Goal: Information Seeking & Learning: Find specific page/section

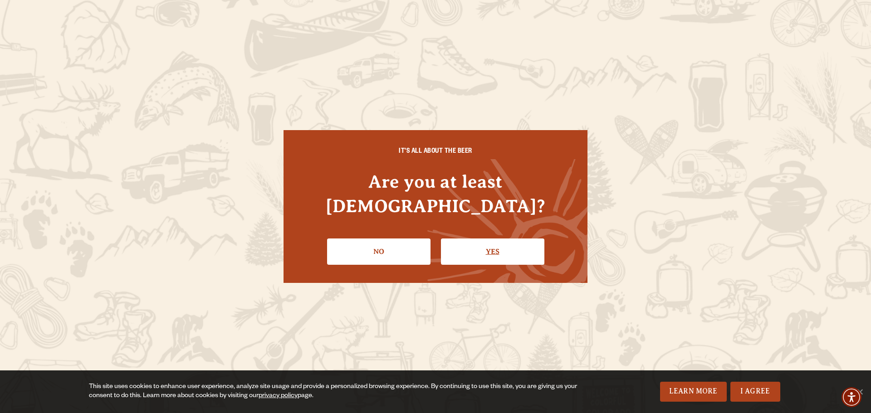
click at [500, 248] on link "Yes" at bounding box center [492, 252] width 103 height 26
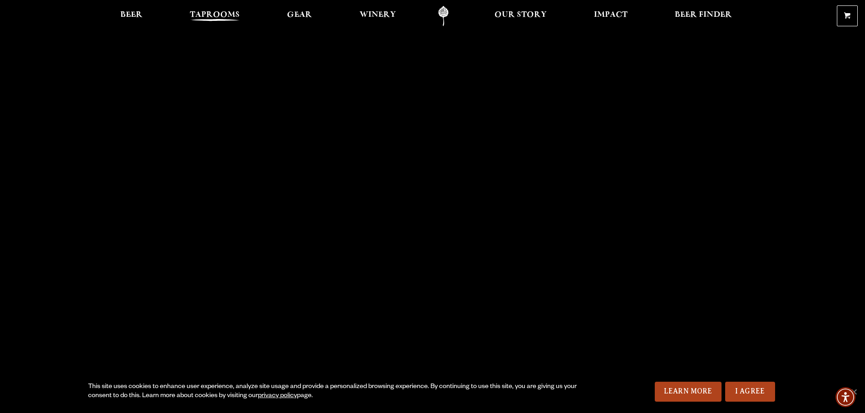
click at [216, 14] on span "Taprooms" at bounding box center [215, 14] width 50 height 7
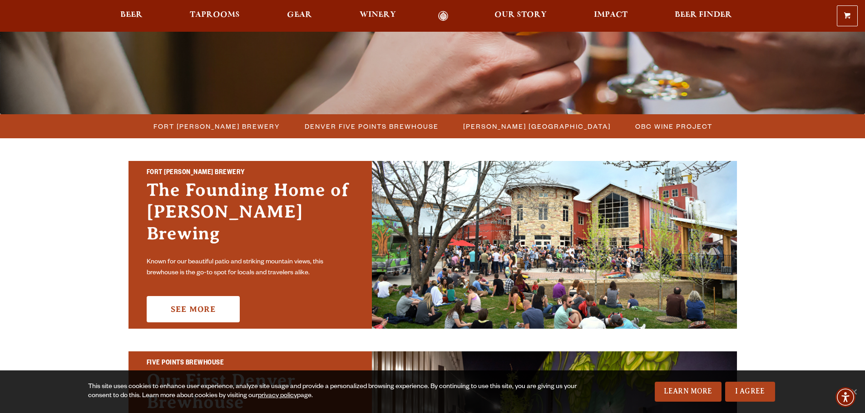
scroll to position [182, 0]
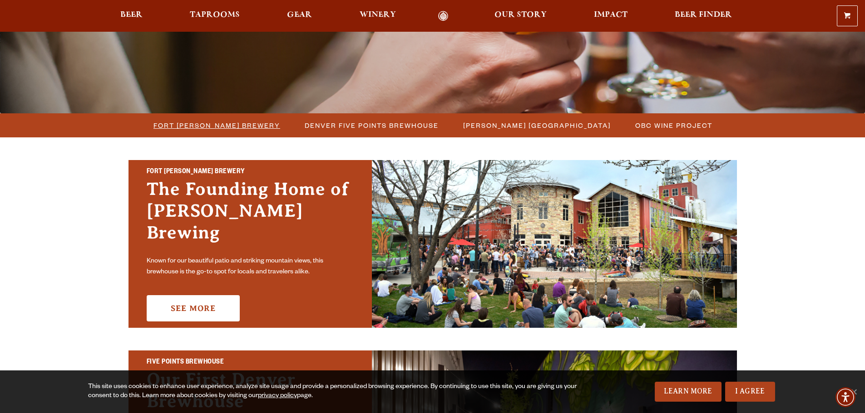
click at [228, 124] on span "Fort [PERSON_NAME] Brewery" at bounding box center [216, 125] width 127 height 13
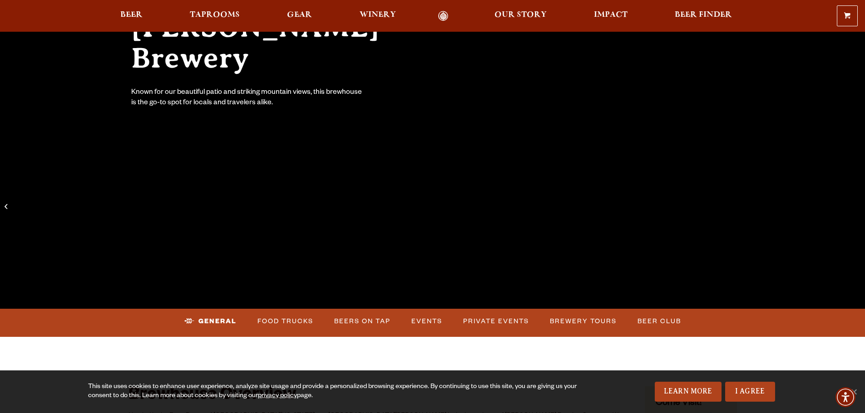
scroll to position [182, 0]
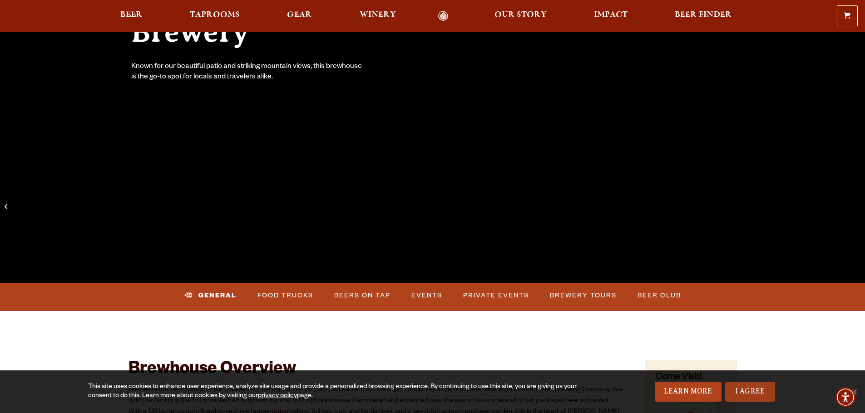
click at [754, 394] on link "I Agree" at bounding box center [750, 392] width 50 height 20
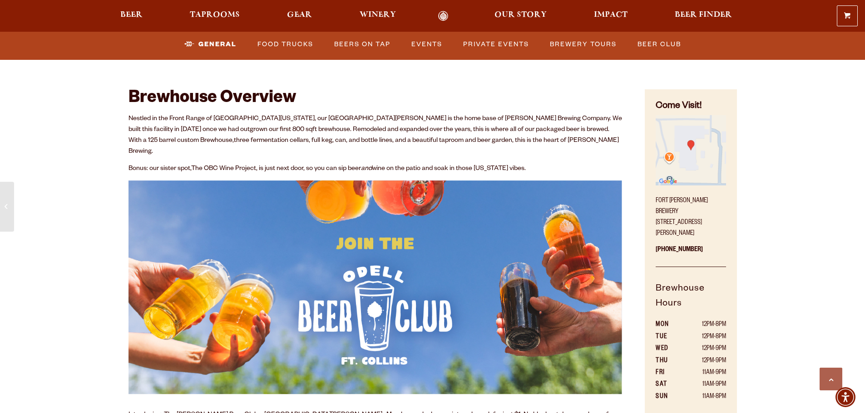
scroll to position [454, 0]
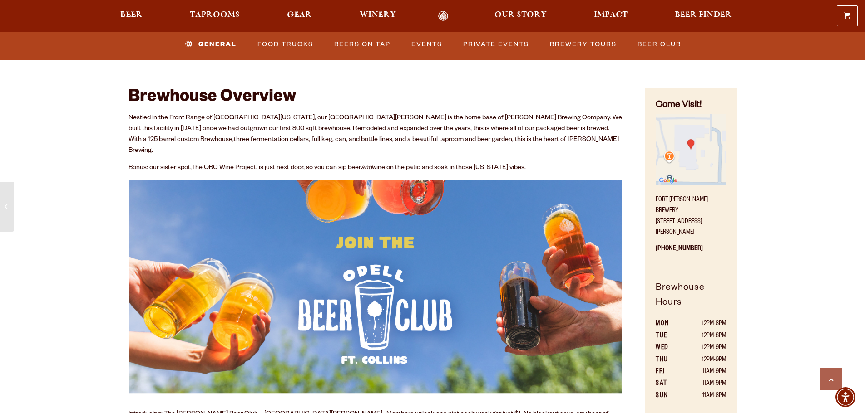
click at [364, 37] on link "Beers on Tap" at bounding box center [362, 44] width 64 height 21
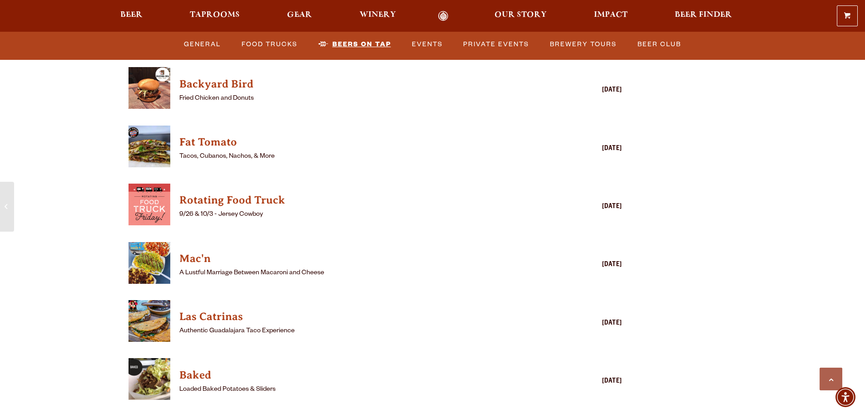
scroll to position [2488, 0]
